Goal: Task Accomplishment & Management: Use online tool/utility

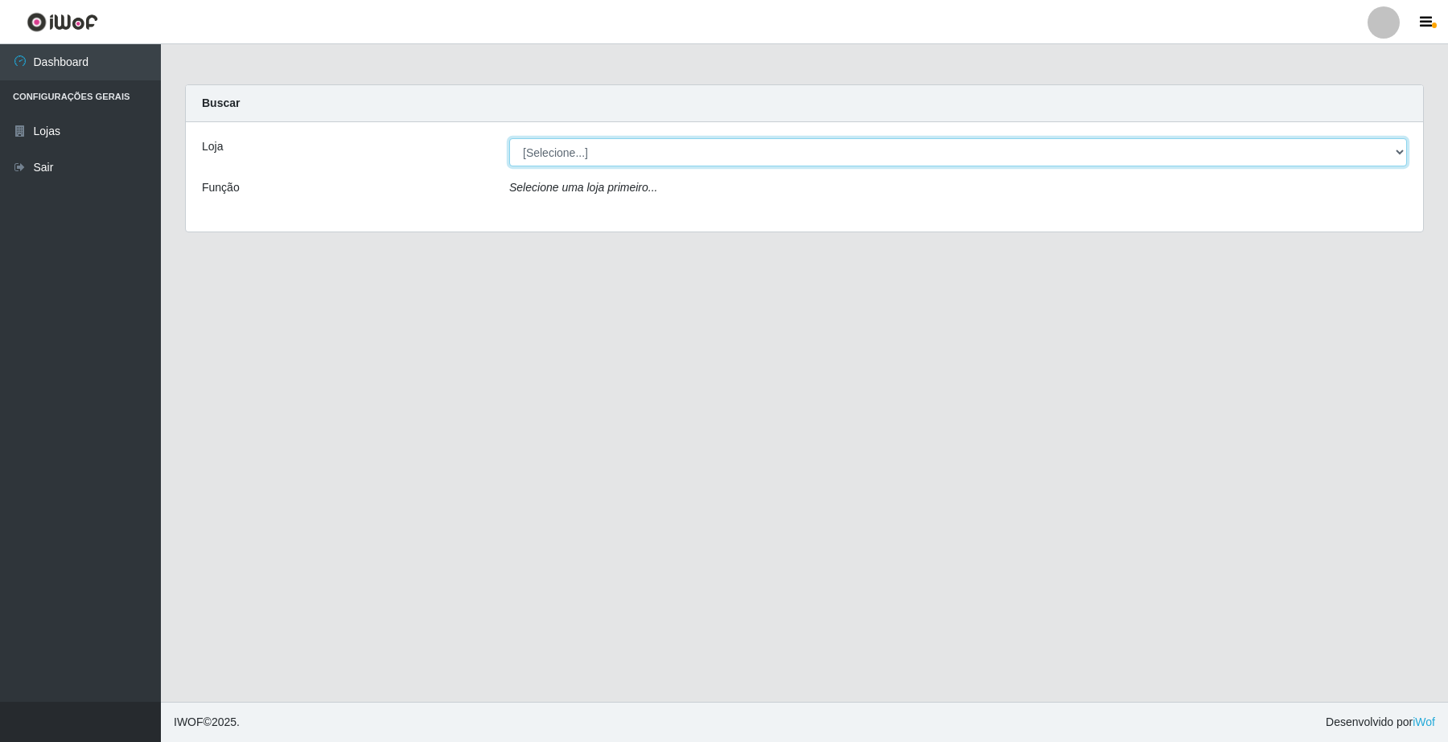
click at [1402, 159] on select "[Selecione...] O Filezão - Centenário" at bounding box center [958, 152] width 898 height 28
select select "203"
click at [509, 138] on select "[Selecione...] O Filezão - Centenário" at bounding box center [958, 152] width 898 height 28
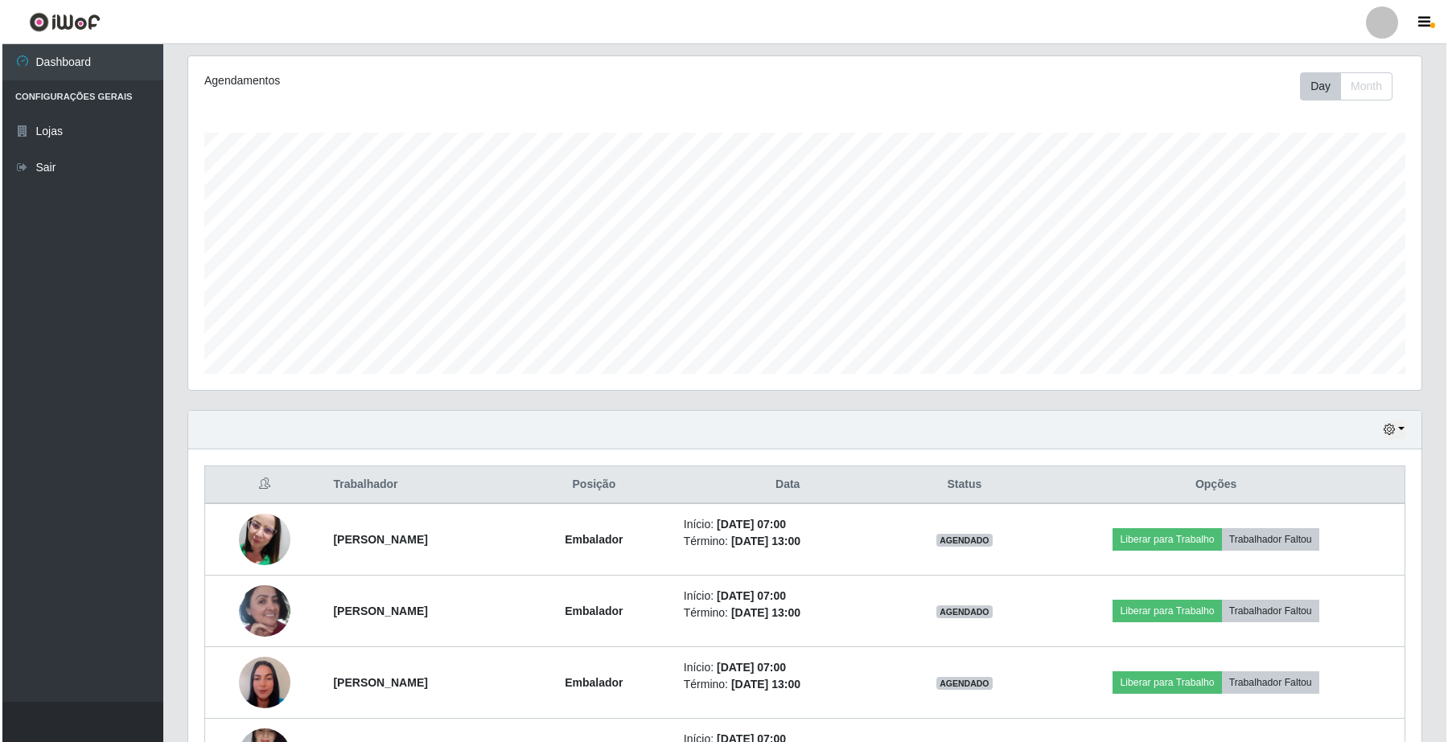
scroll to position [503, 0]
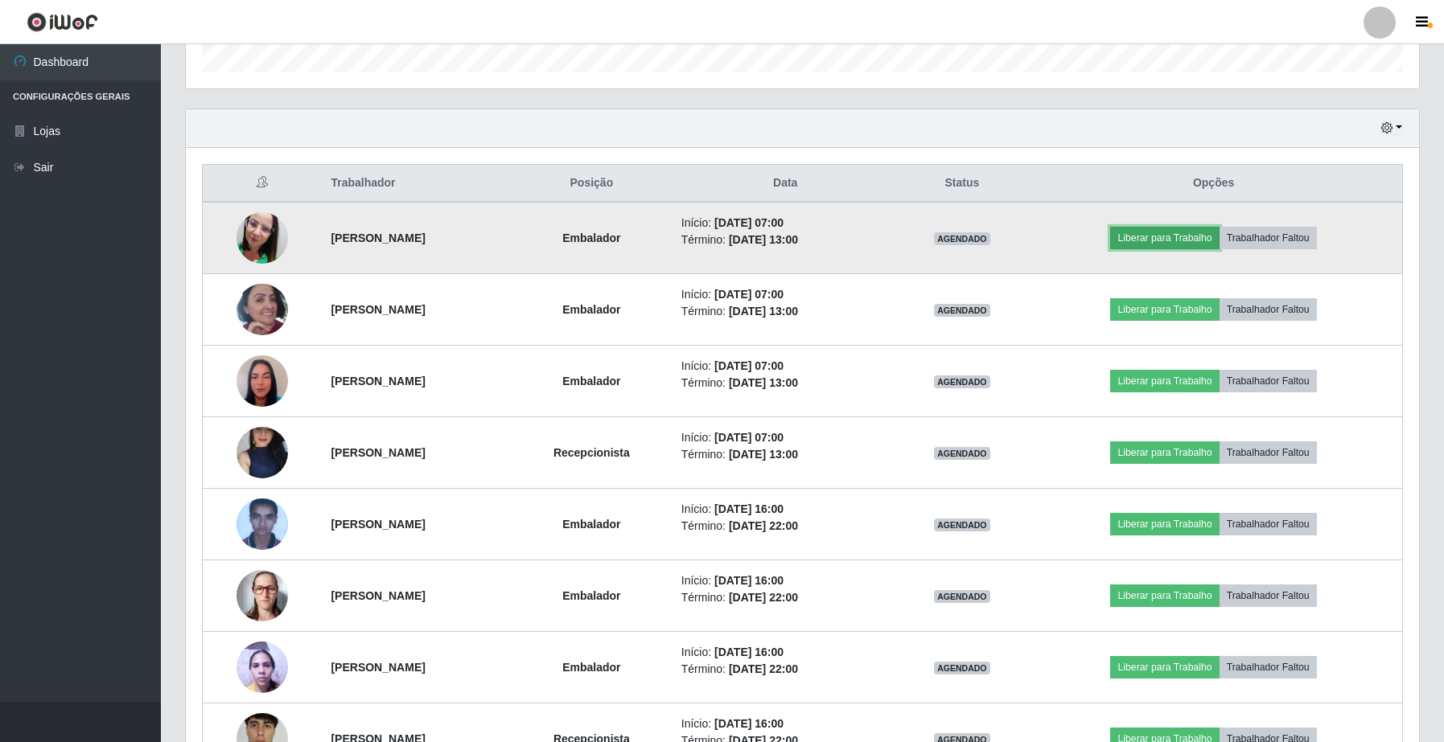
click at [1178, 240] on button "Liberar para Trabalho" at bounding box center [1164, 238] width 109 height 23
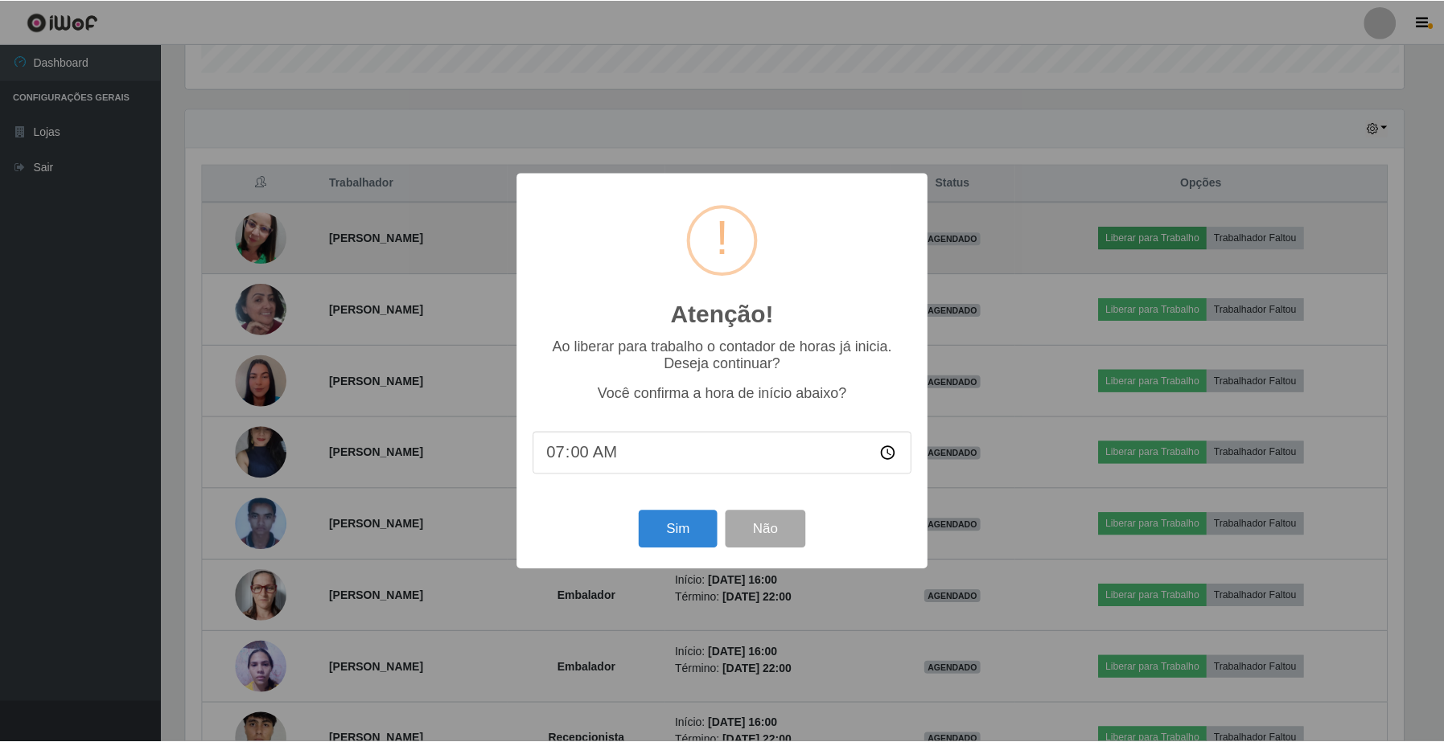
scroll to position [335, 1221]
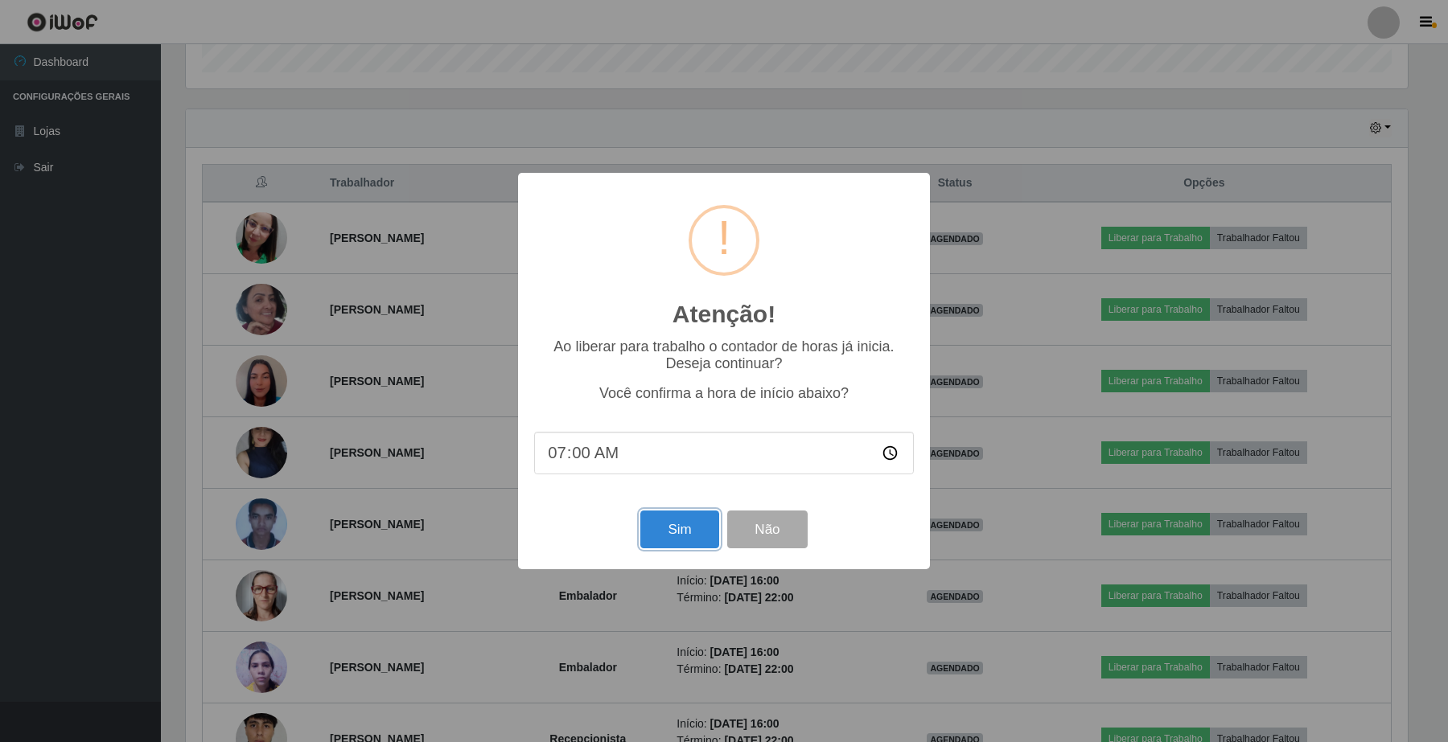
click at [651, 543] on button "Sim" at bounding box center [679, 530] width 78 height 38
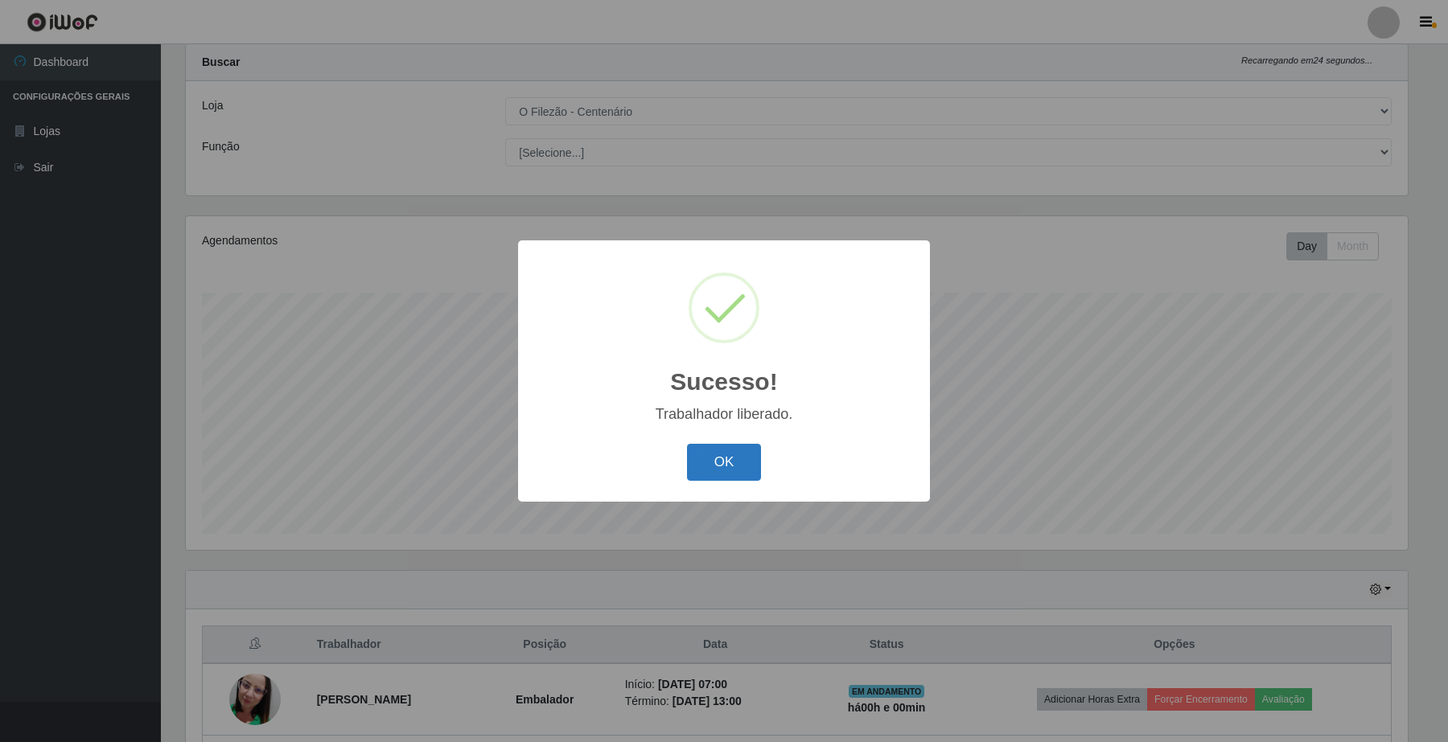
click at [716, 477] on button "OK" at bounding box center [724, 463] width 75 height 38
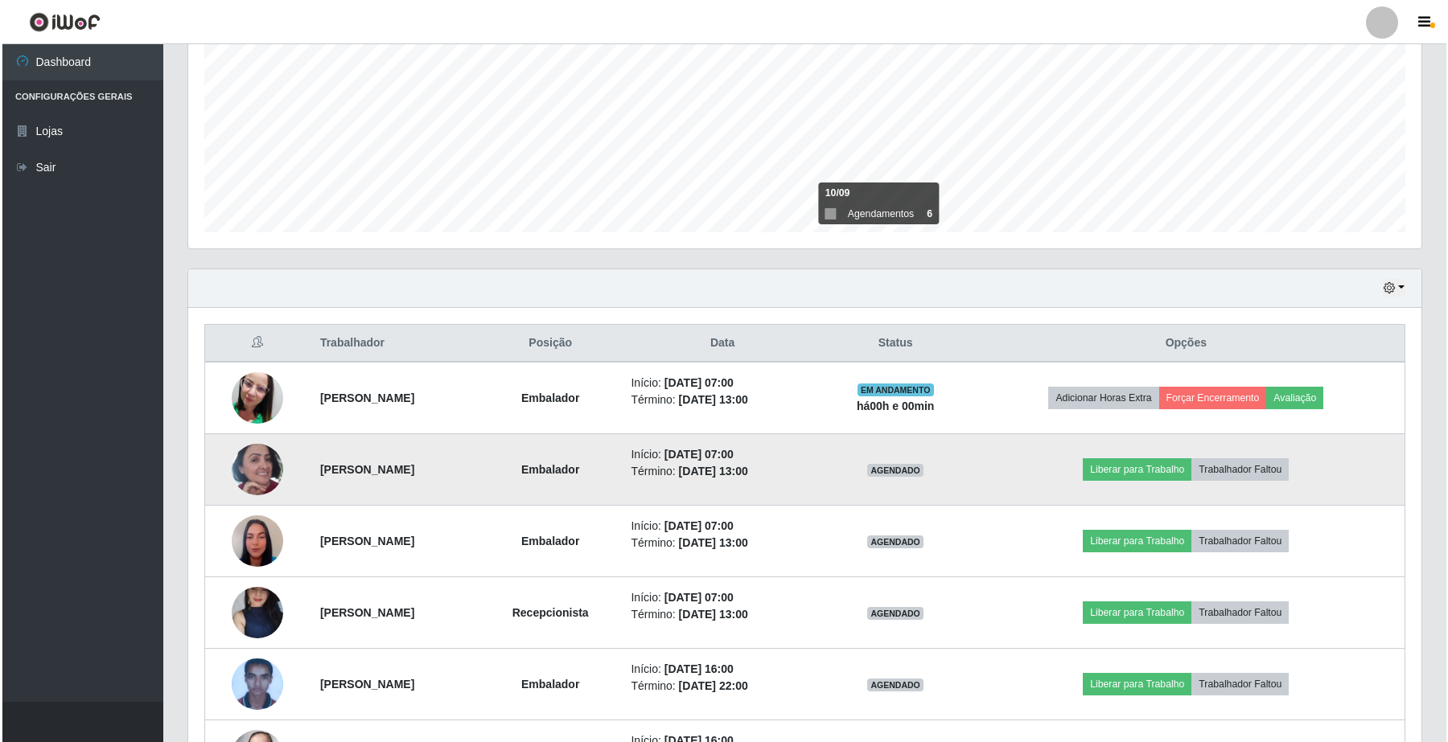
scroll to position [544, 0]
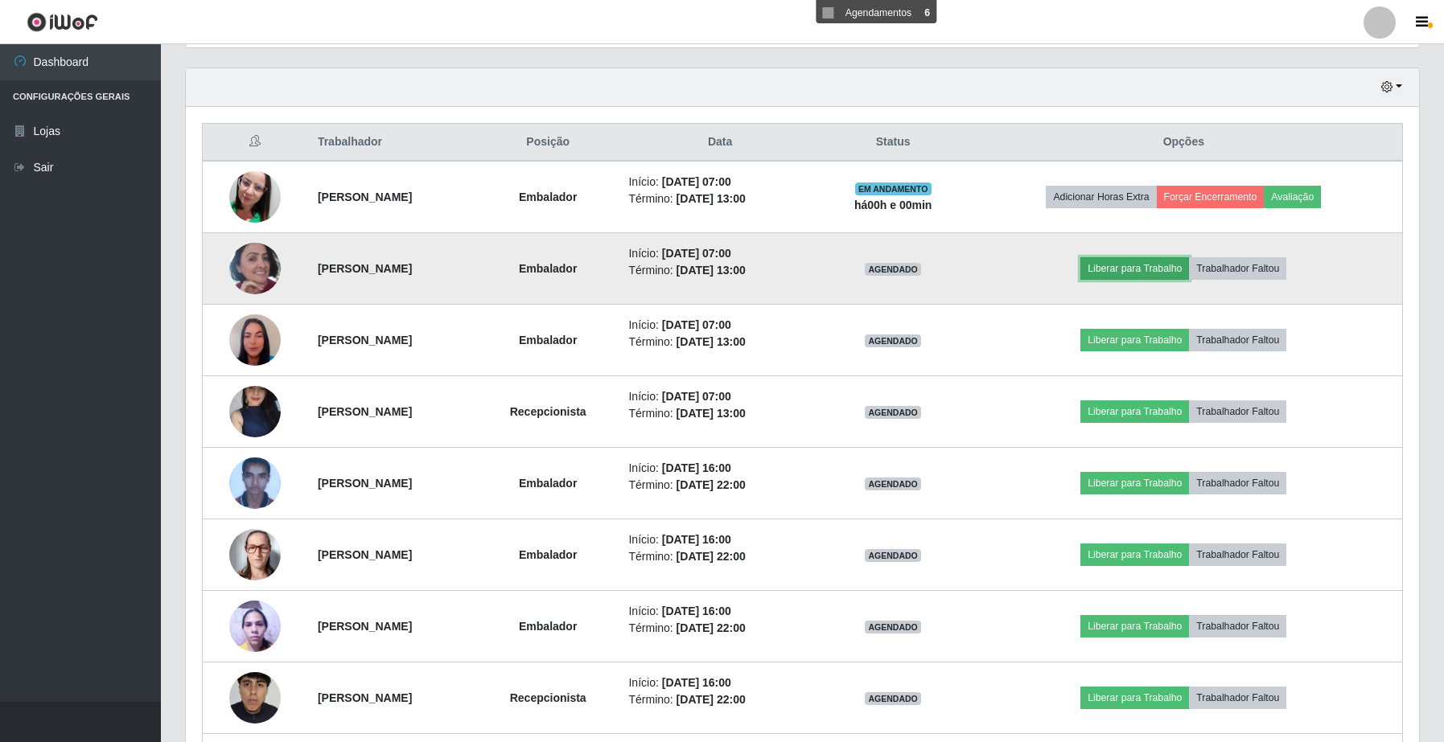
click at [1132, 264] on button "Liberar para Trabalho" at bounding box center [1134, 268] width 109 height 23
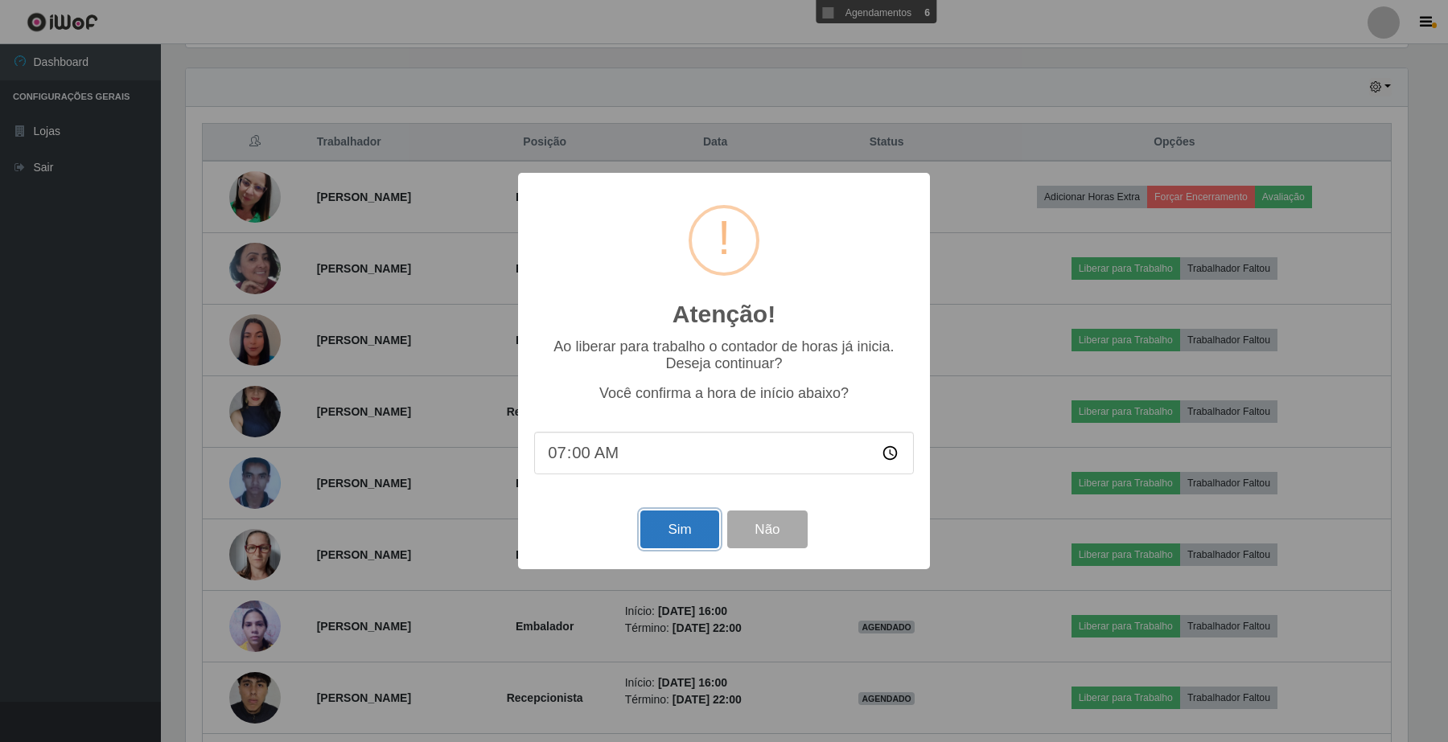
click at [673, 547] on button "Sim" at bounding box center [679, 530] width 78 height 38
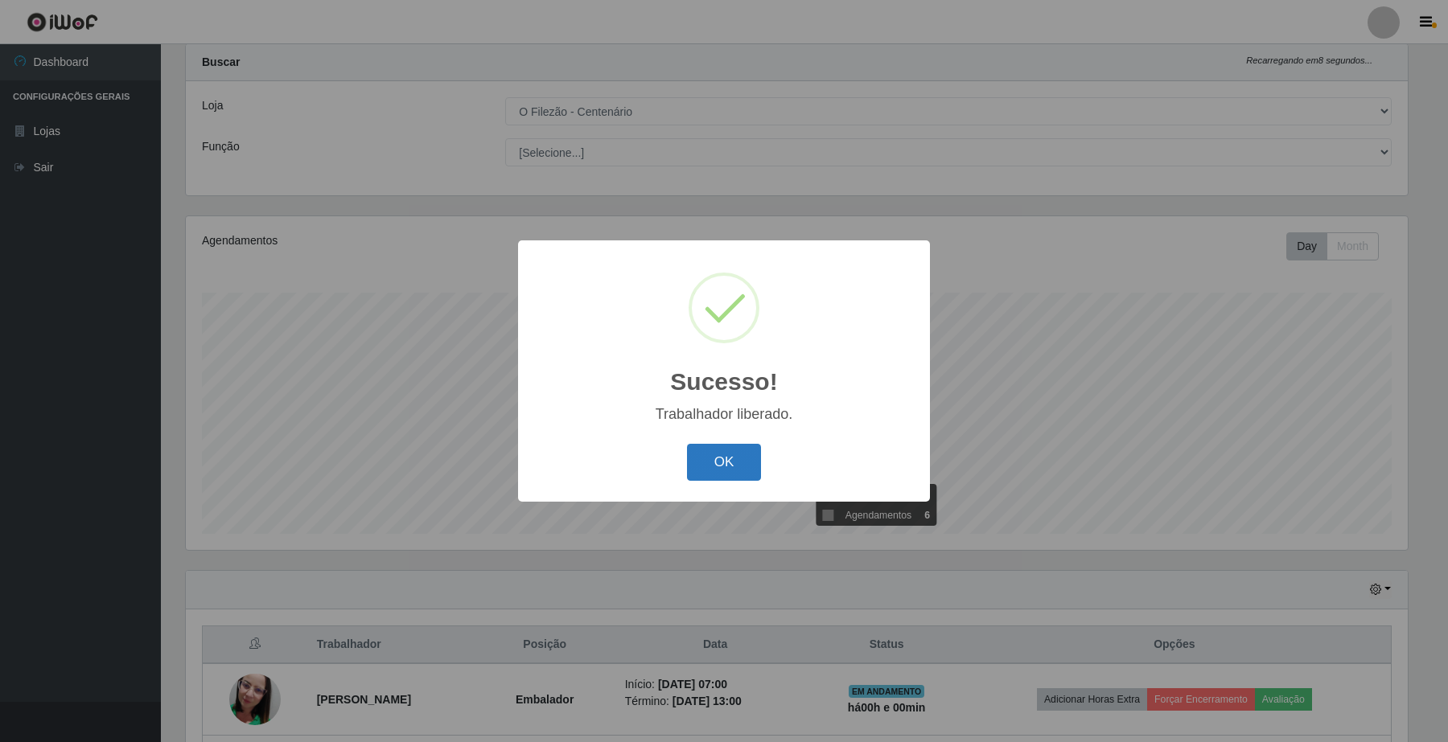
click at [744, 472] on button "OK" at bounding box center [724, 463] width 75 height 38
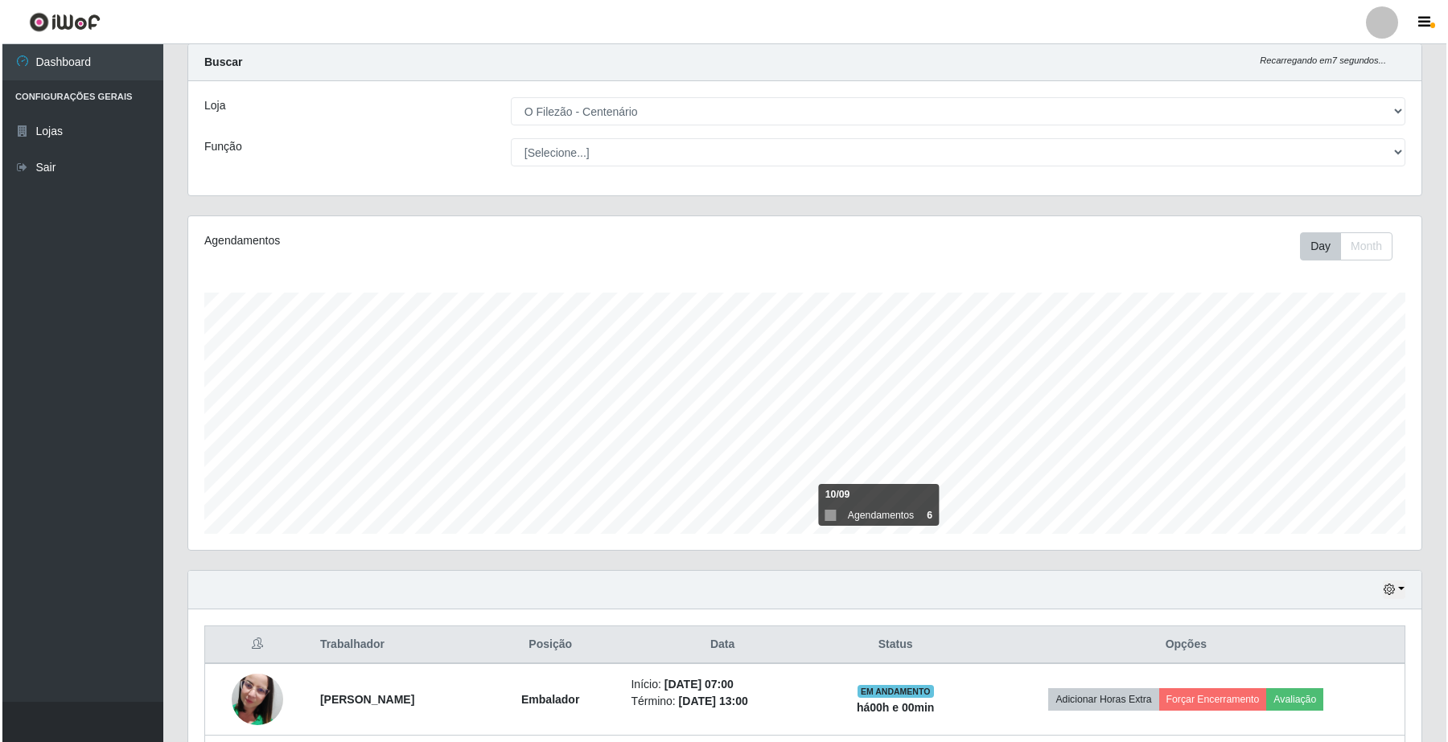
scroll to position [343, 0]
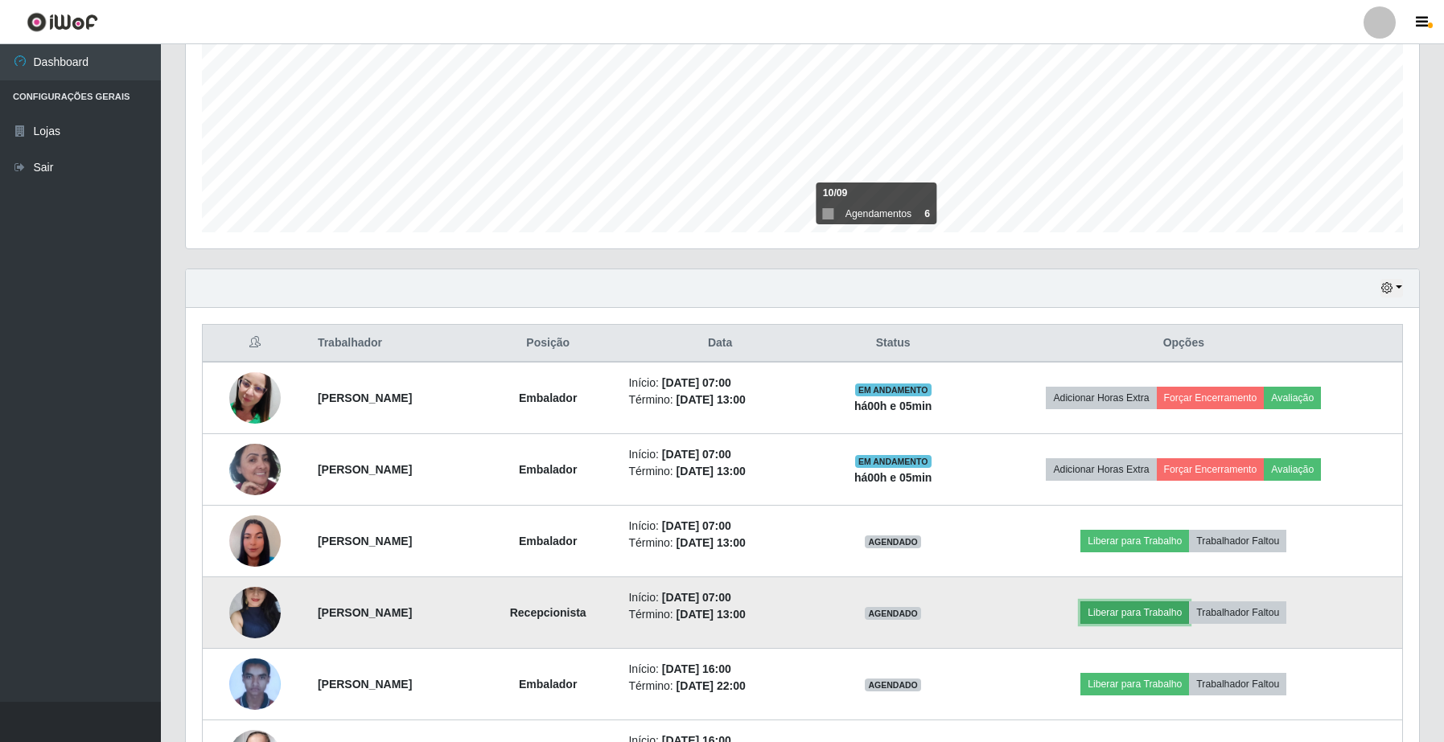
drag, startPoint x: 1219, startPoint y: 513, endPoint x: 1152, endPoint y: 618, distance: 124.1
click at [1152, 618] on button "Liberar para Trabalho" at bounding box center [1134, 613] width 109 height 23
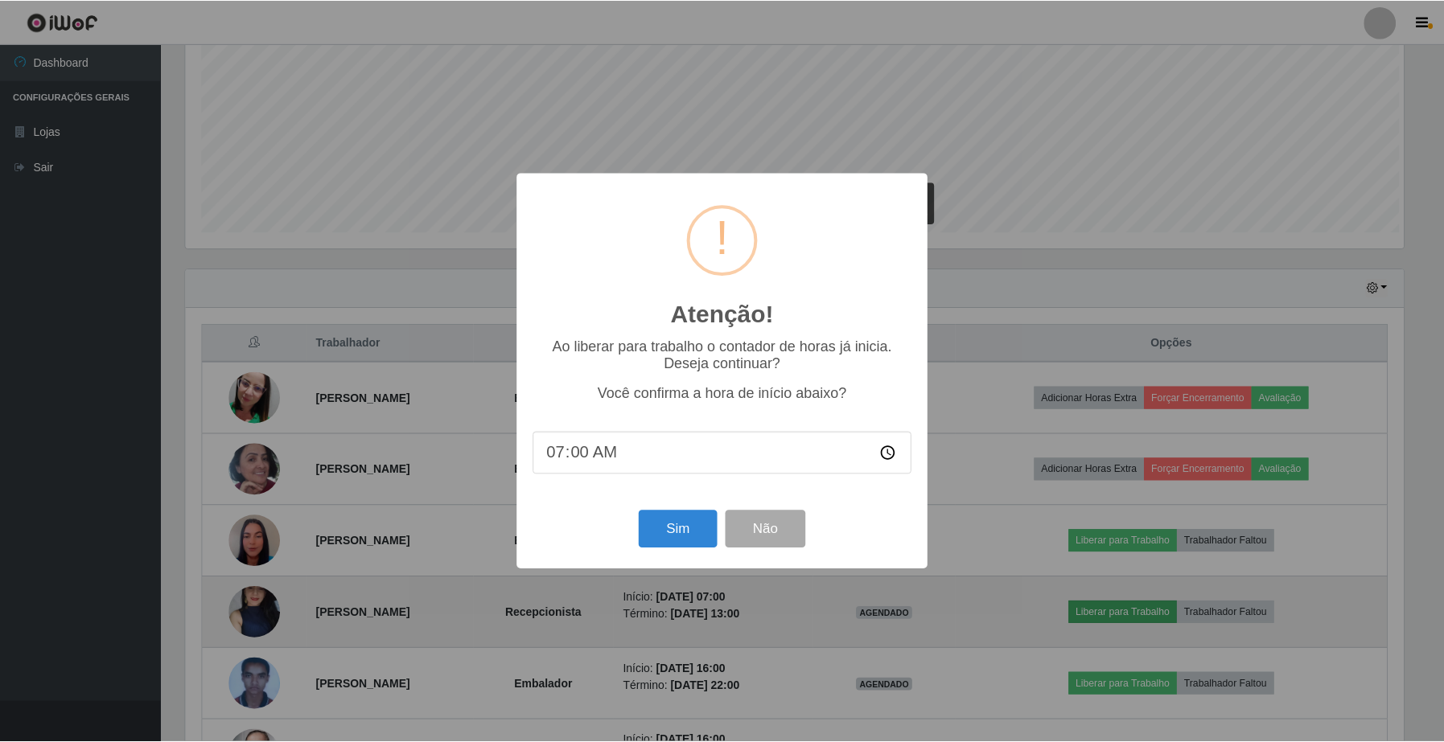
scroll to position [335, 1221]
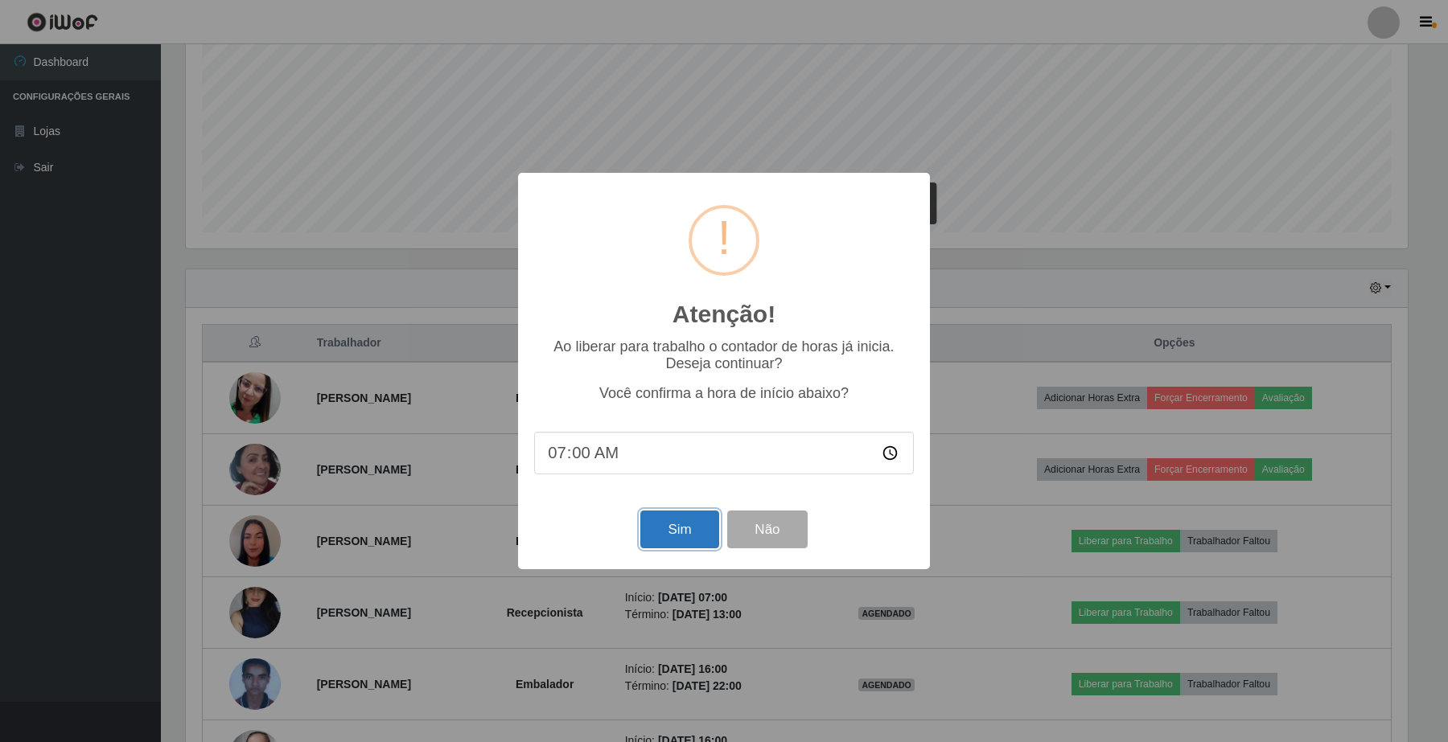
click at [660, 543] on button "Sim" at bounding box center [679, 530] width 78 height 38
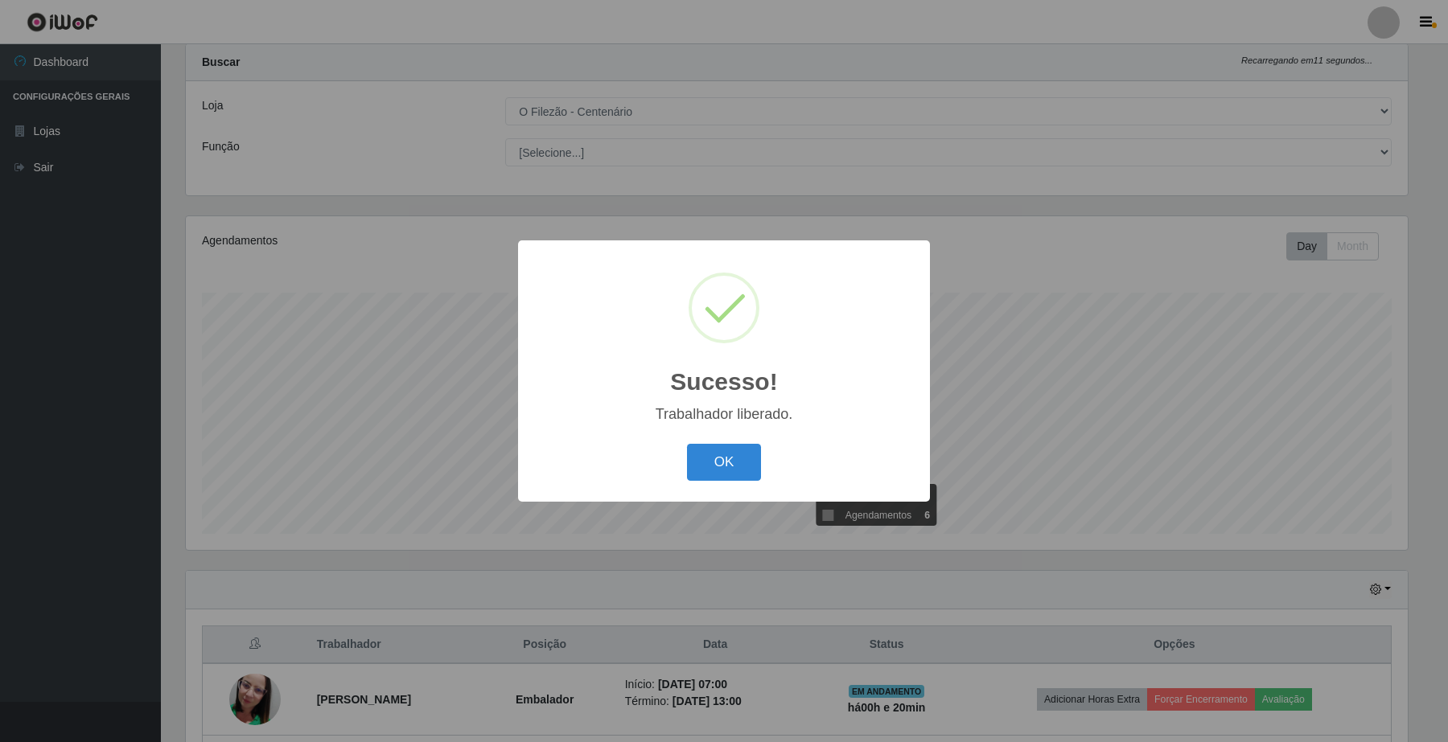
click at [687, 444] on button "OK" at bounding box center [724, 463] width 75 height 38
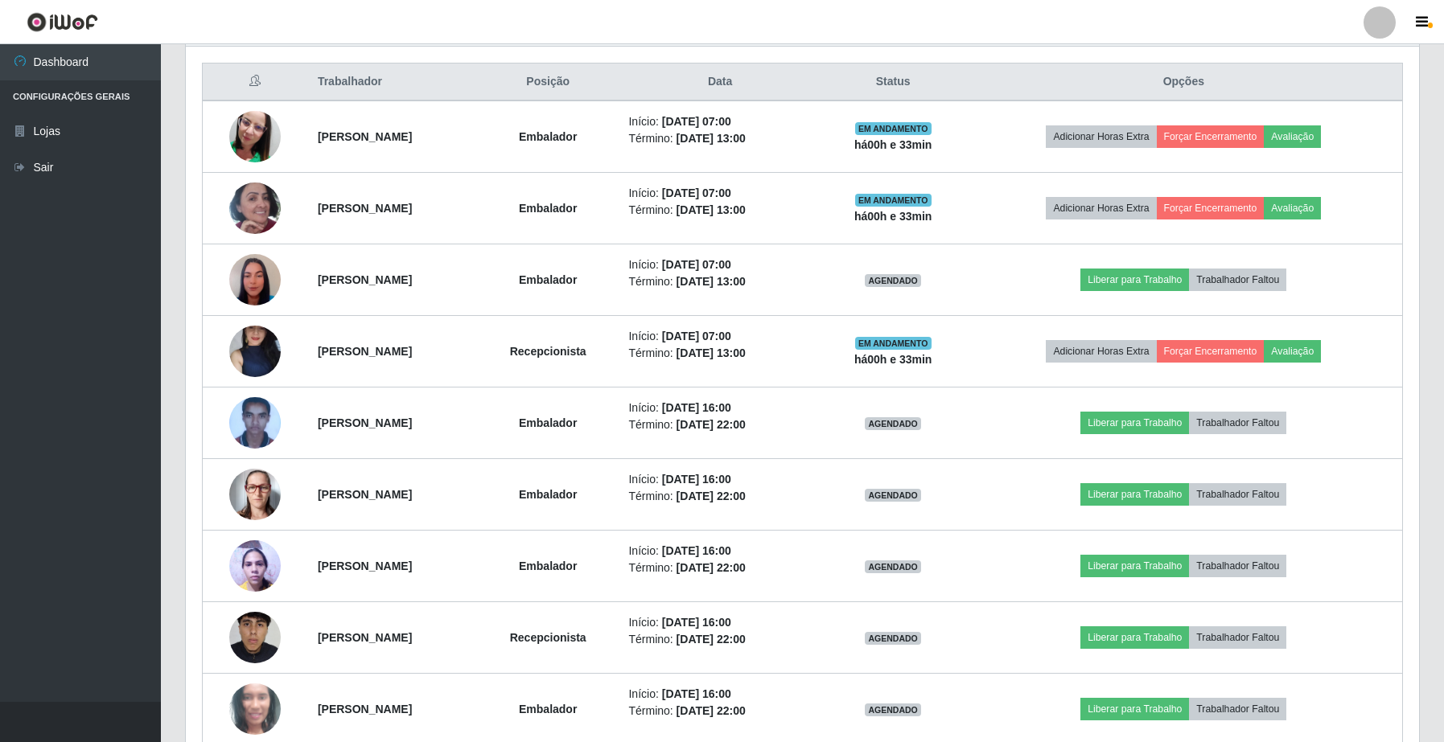
scroll to position [564, 0]
